Goal: Task Accomplishment & Management: Use online tool/utility

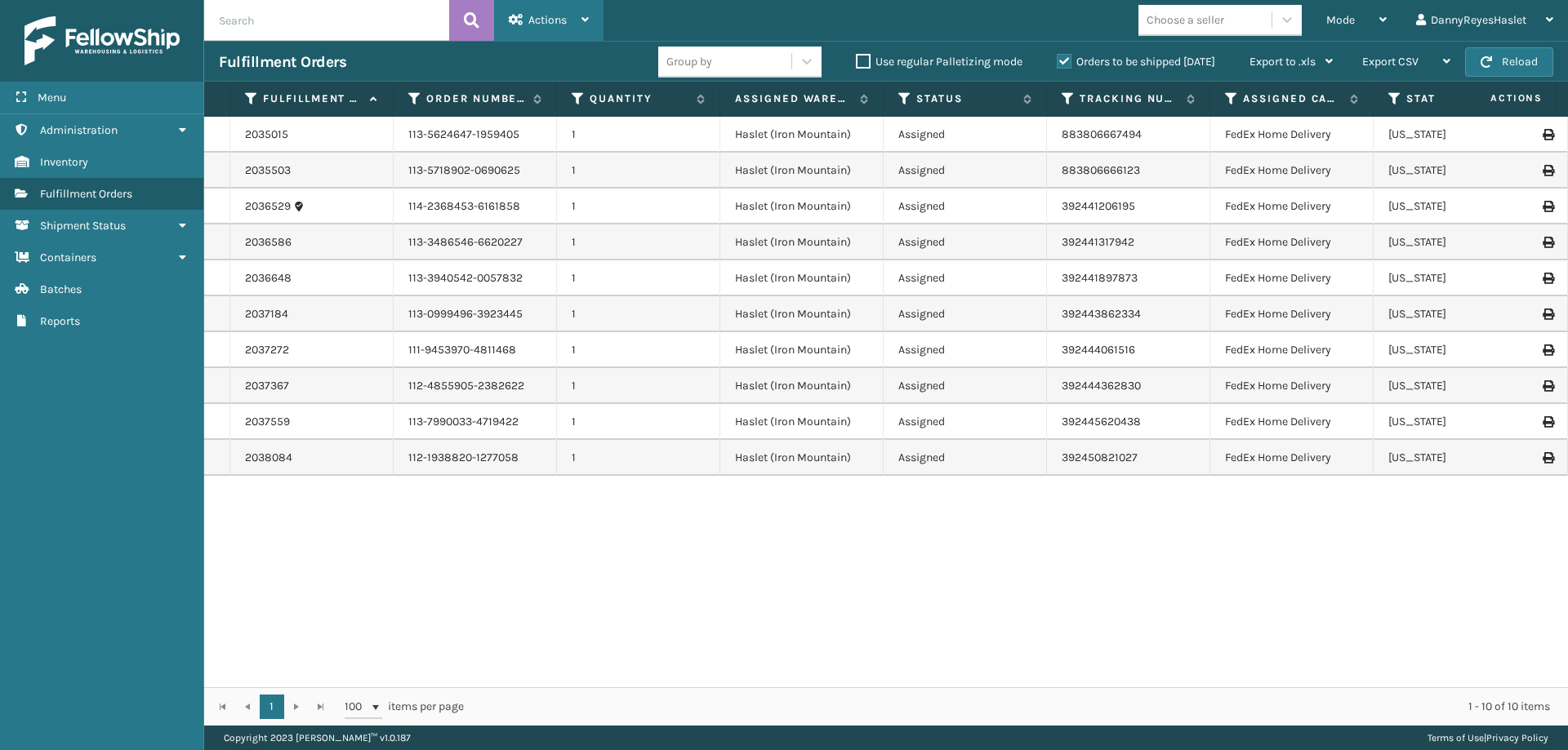
click at [570, 12] on div "Actions" at bounding box center [548, 20] width 80 height 41
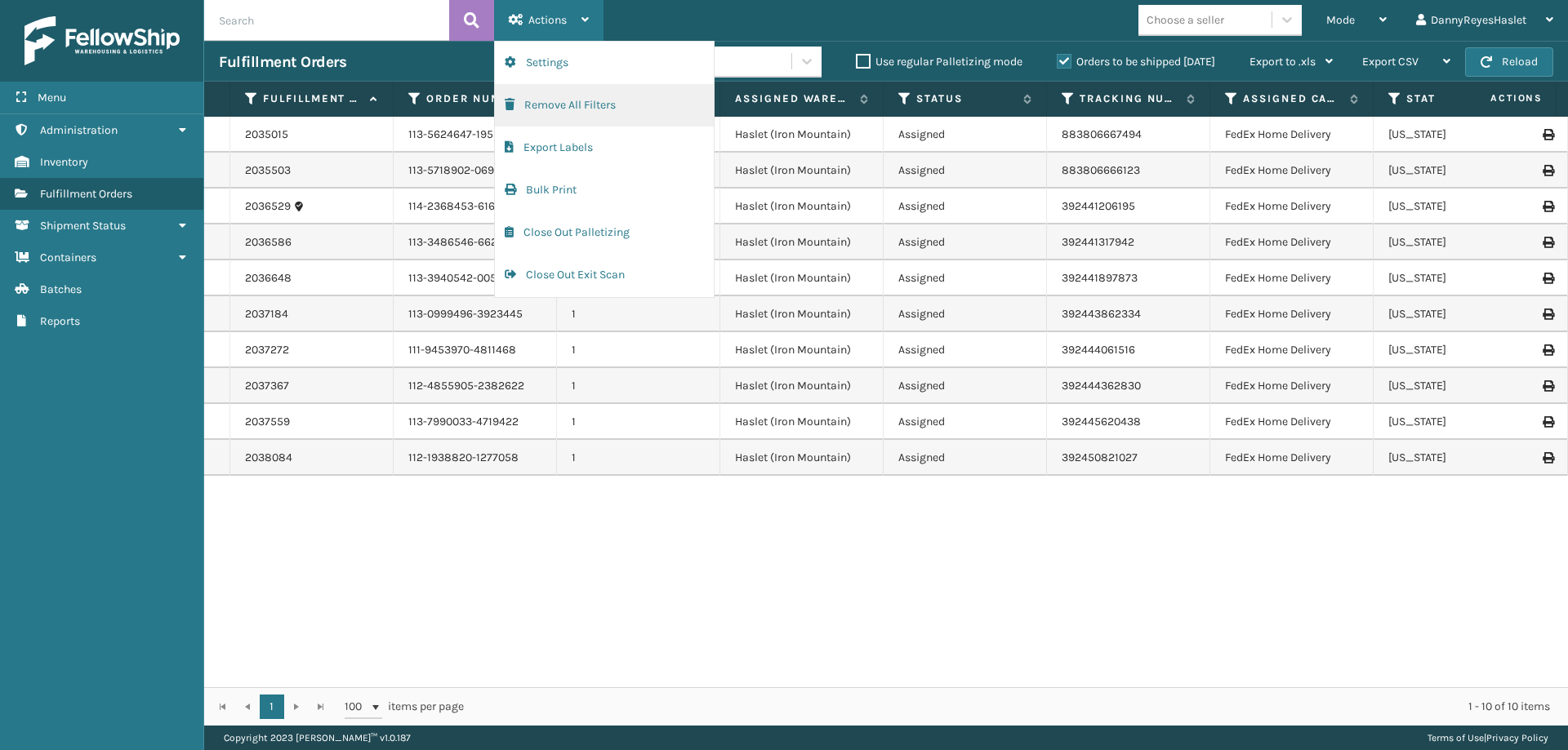
click at [583, 101] on button "Remove All Filters" at bounding box center [604, 105] width 219 height 42
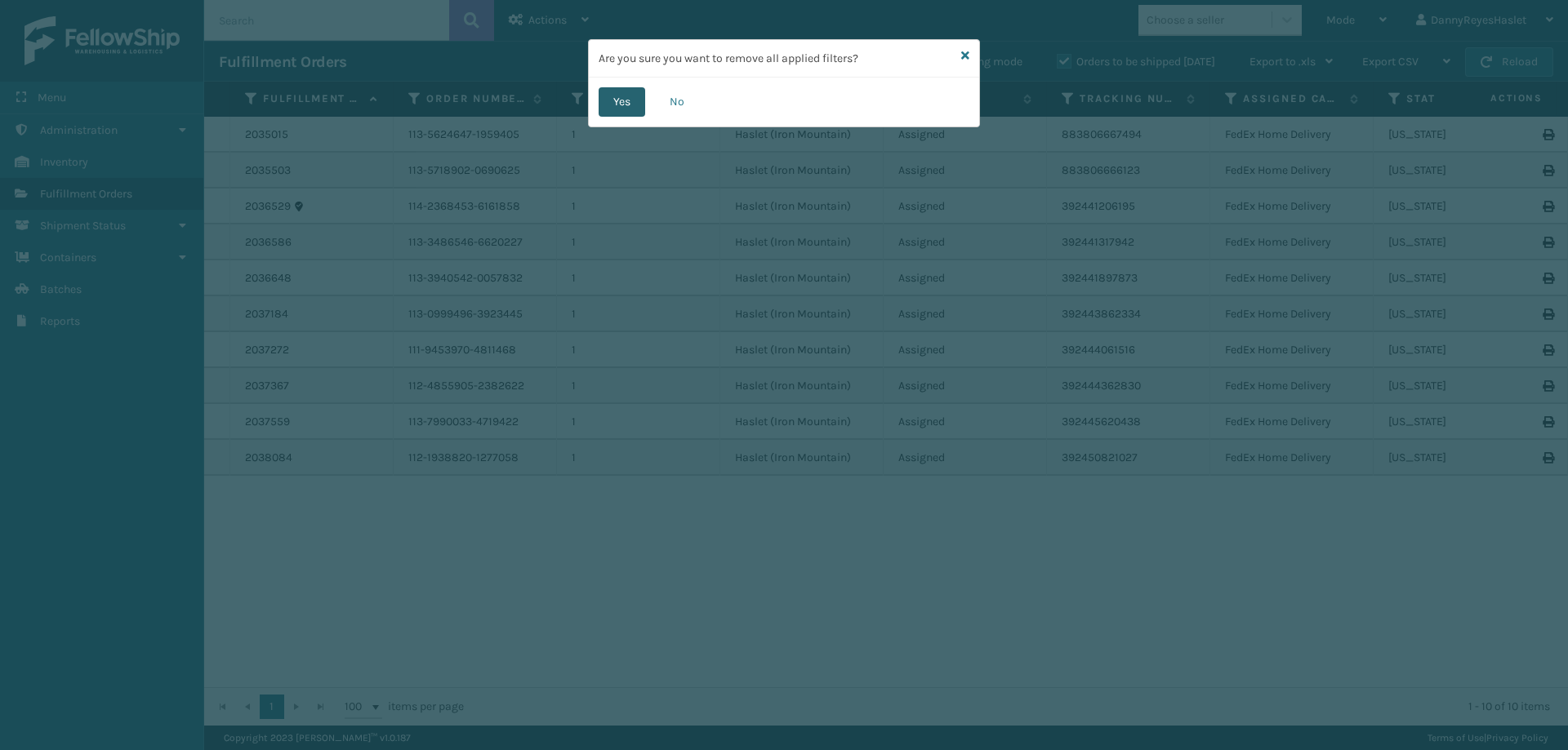
click at [632, 98] on button "Yes" at bounding box center [621, 102] width 47 height 30
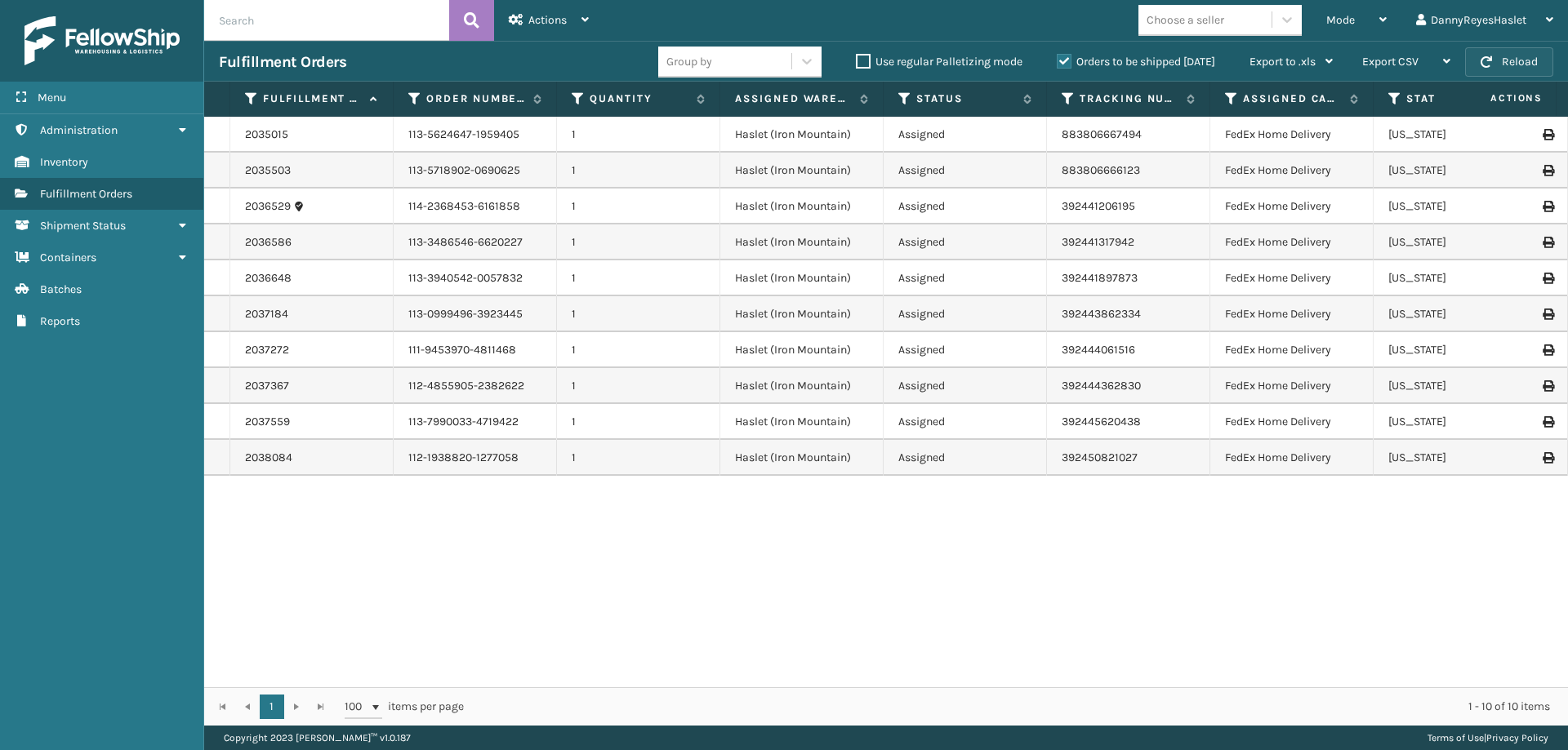
click at [1515, 67] on button "Reload" at bounding box center [1509, 62] width 88 height 30
click at [1350, 20] on span "Mode" at bounding box center [1340, 20] width 29 height 14
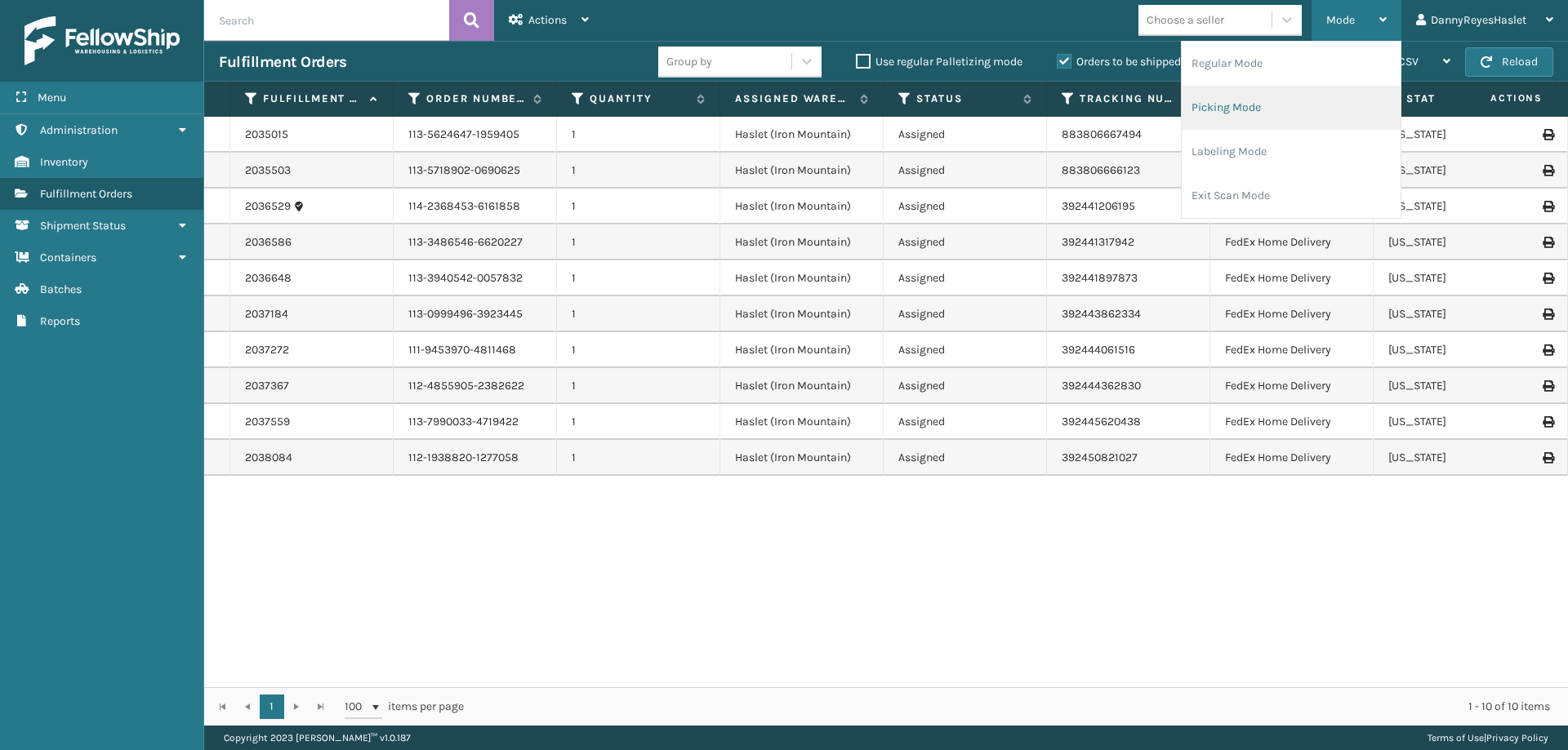
click at [1211, 113] on li "Picking Mode" at bounding box center [1291, 108] width 219 height 44
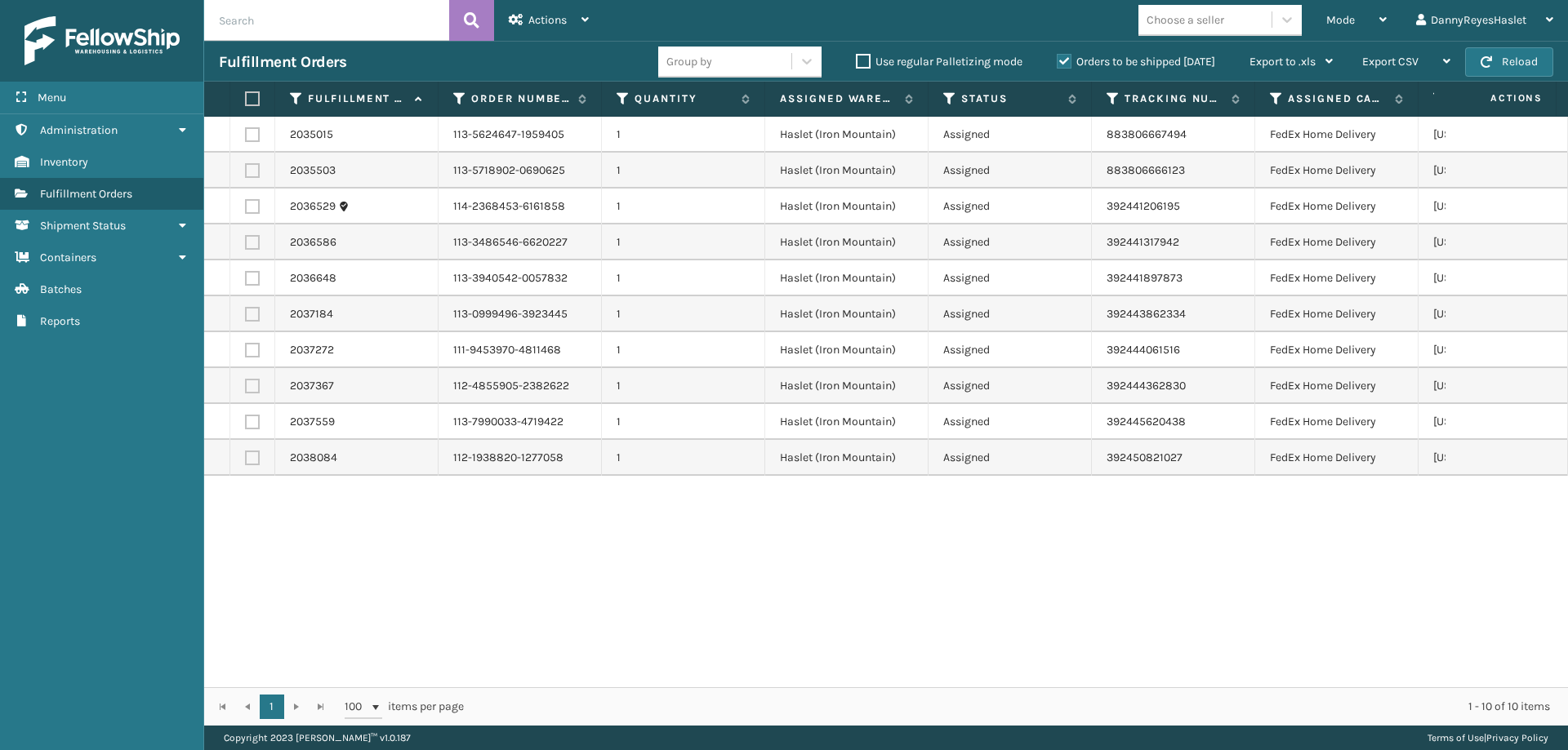
click at [251, 97] on label at bounding box center [250, 98] width 10 height 14
click at [246, 97] on input "checkbox" at bounding box center [245, 99] width 1 height 11
checkbox input "true"
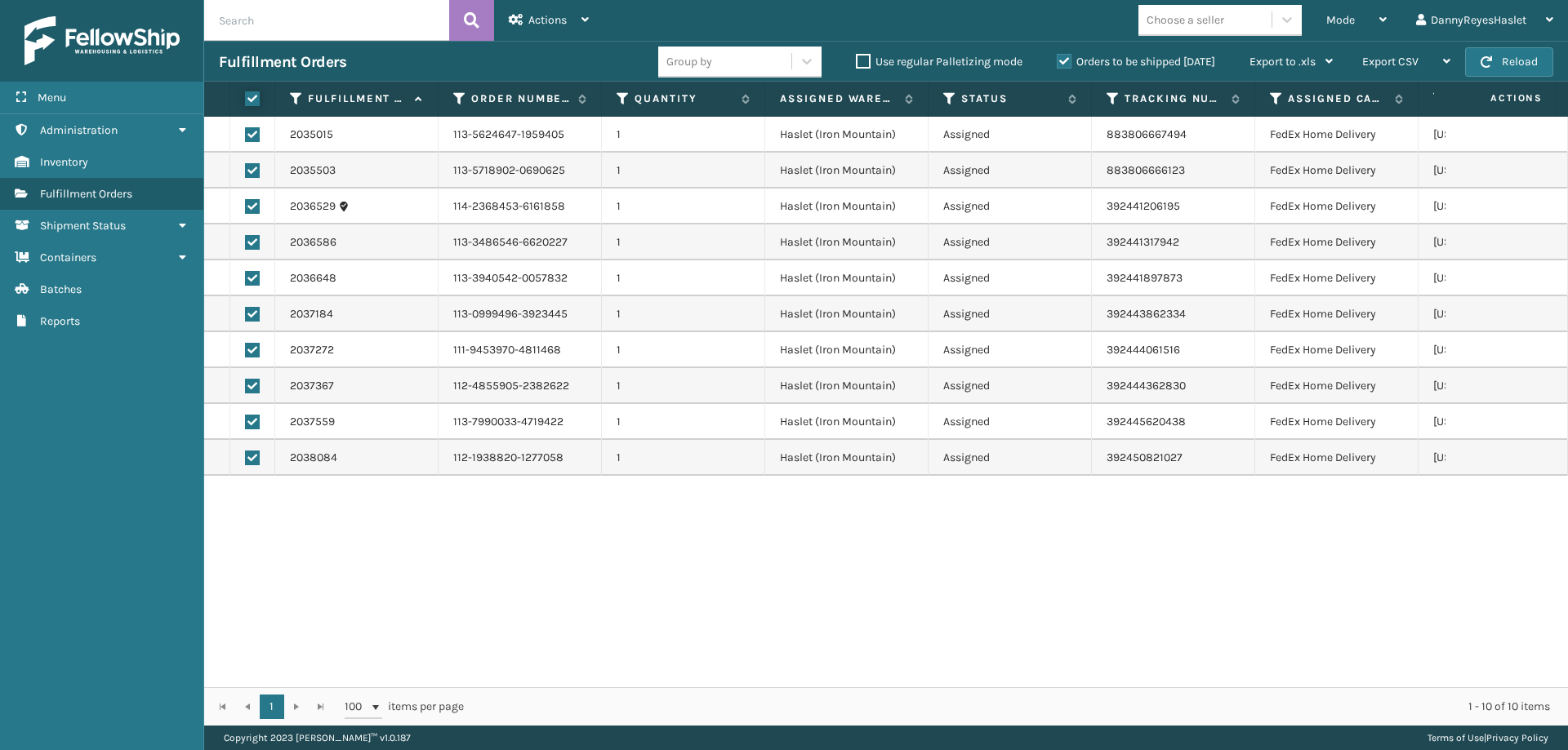
checkbox input "true"
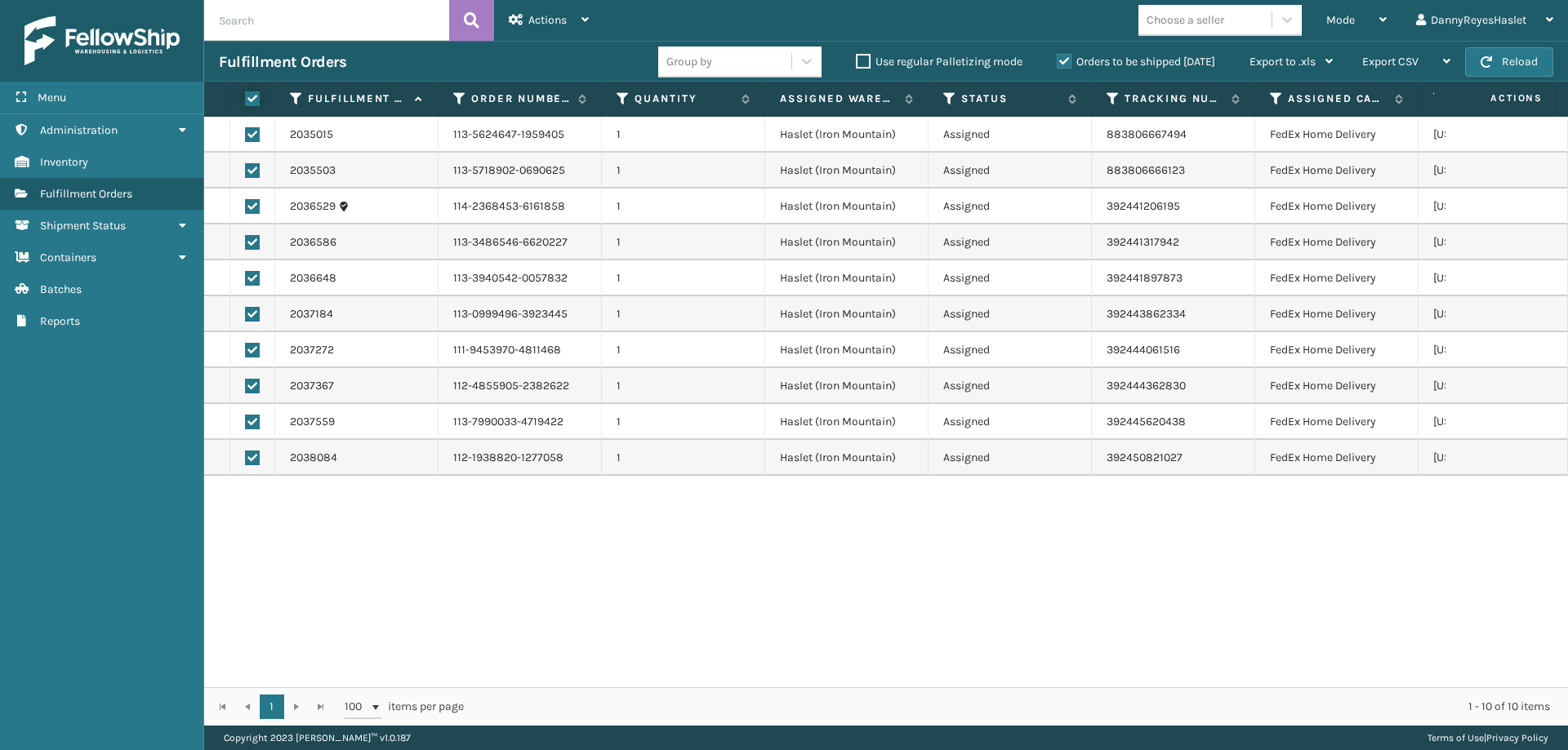
checkbox input "true"
click at [520, 20] on icon at bounding box center [515, 19] width 14 height 11
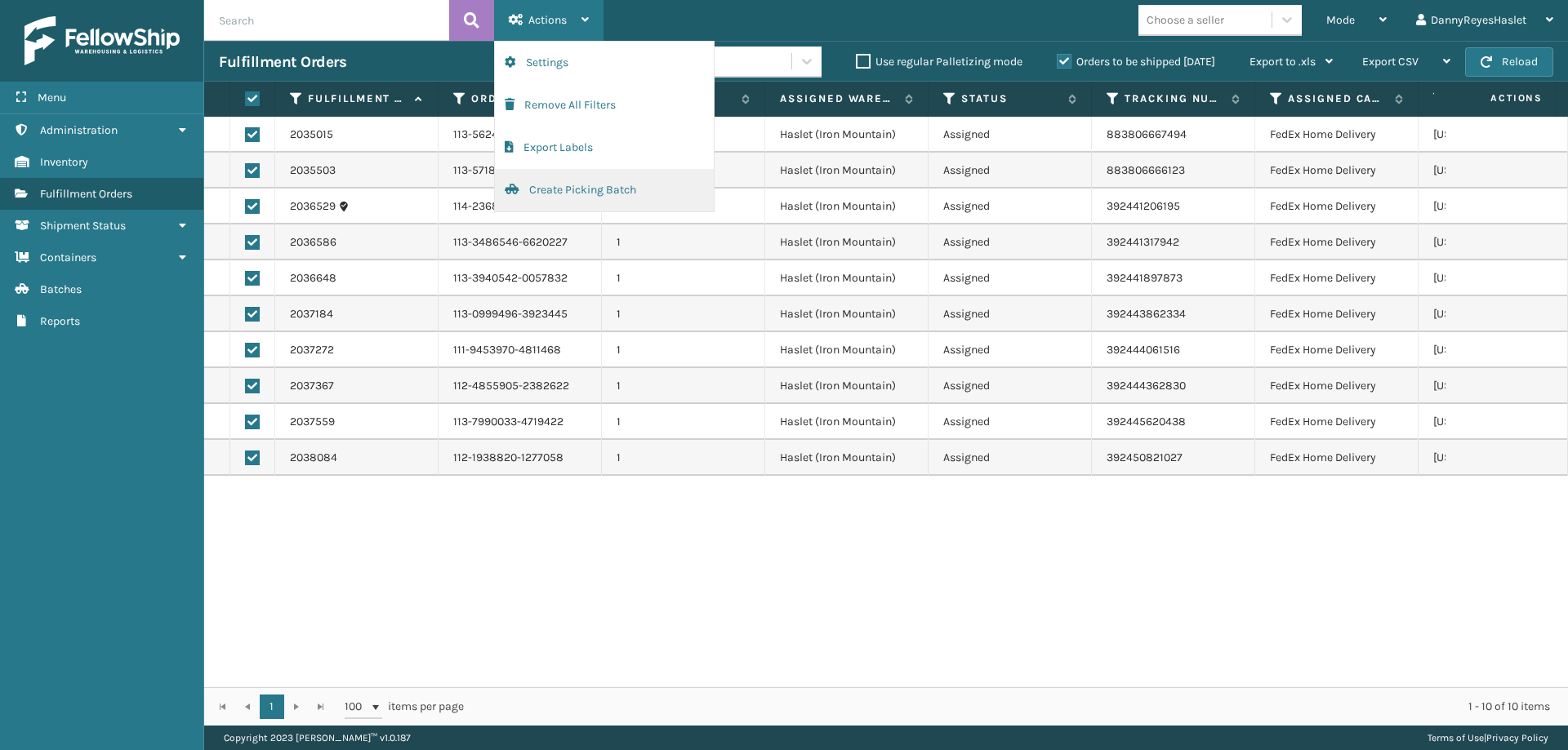
click at [577, 188] on button "Create Picking Batch" at bounding box center [604, 190] width 219 height 42
